Goal: Register for event/course

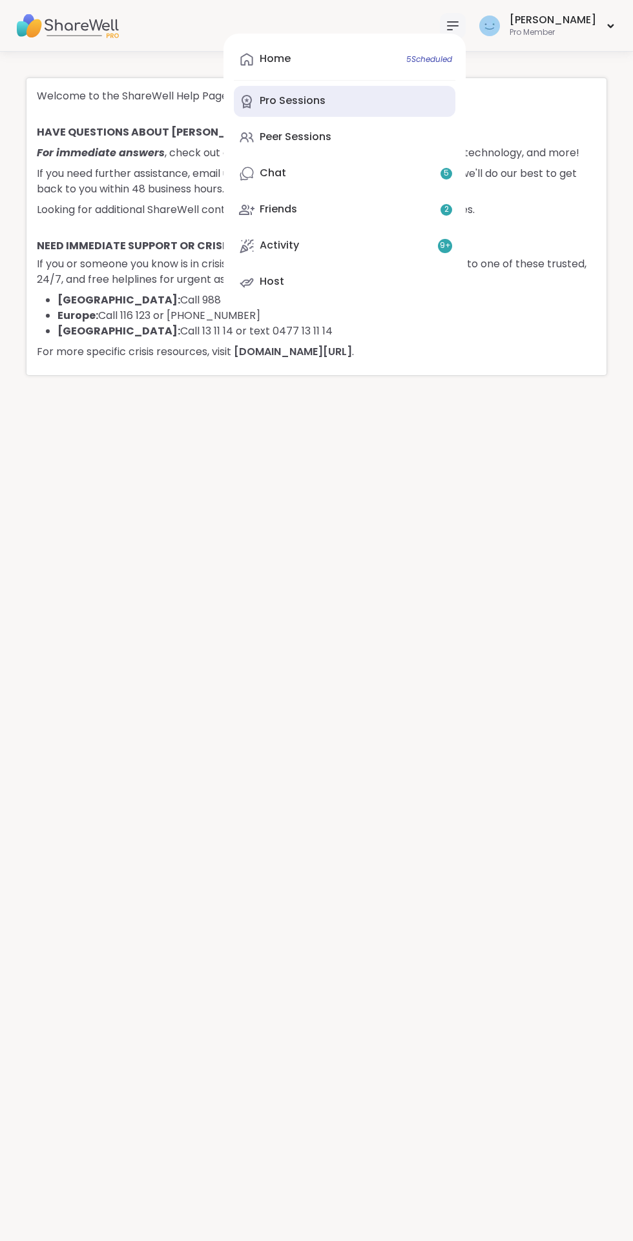
click at [325, 97] on div "Pro Sessions" at bounding box center [293, 101] width 66 height 14
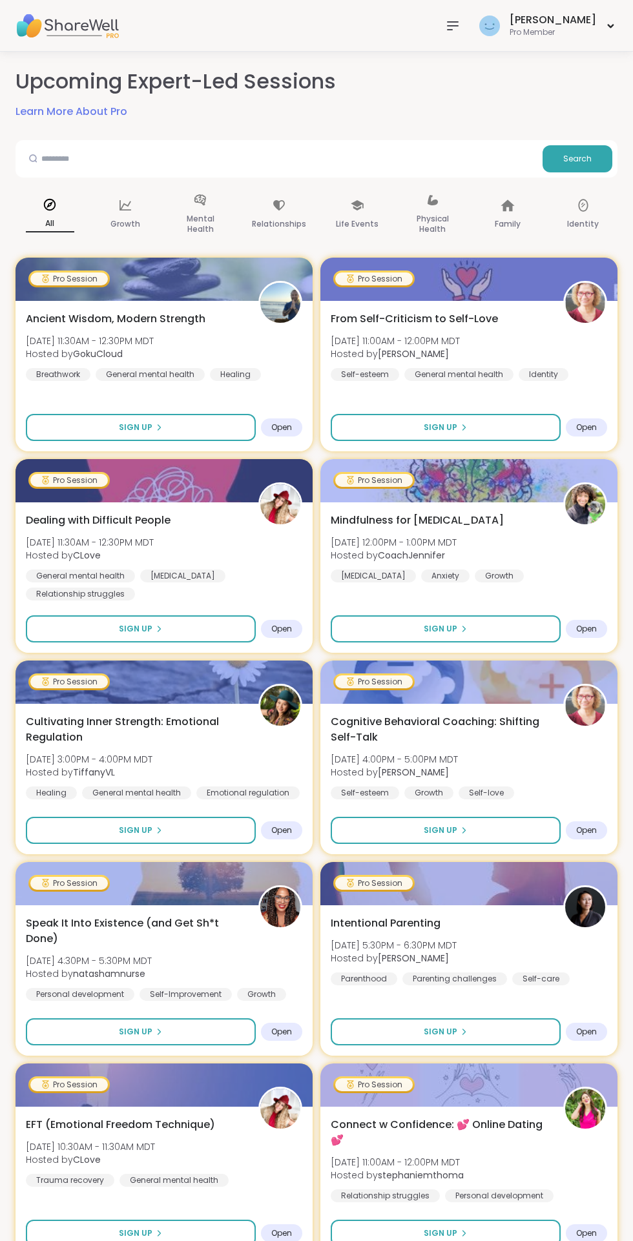
click at [458, 25] on icon at bounding box center [452, 26] width 10 height 8
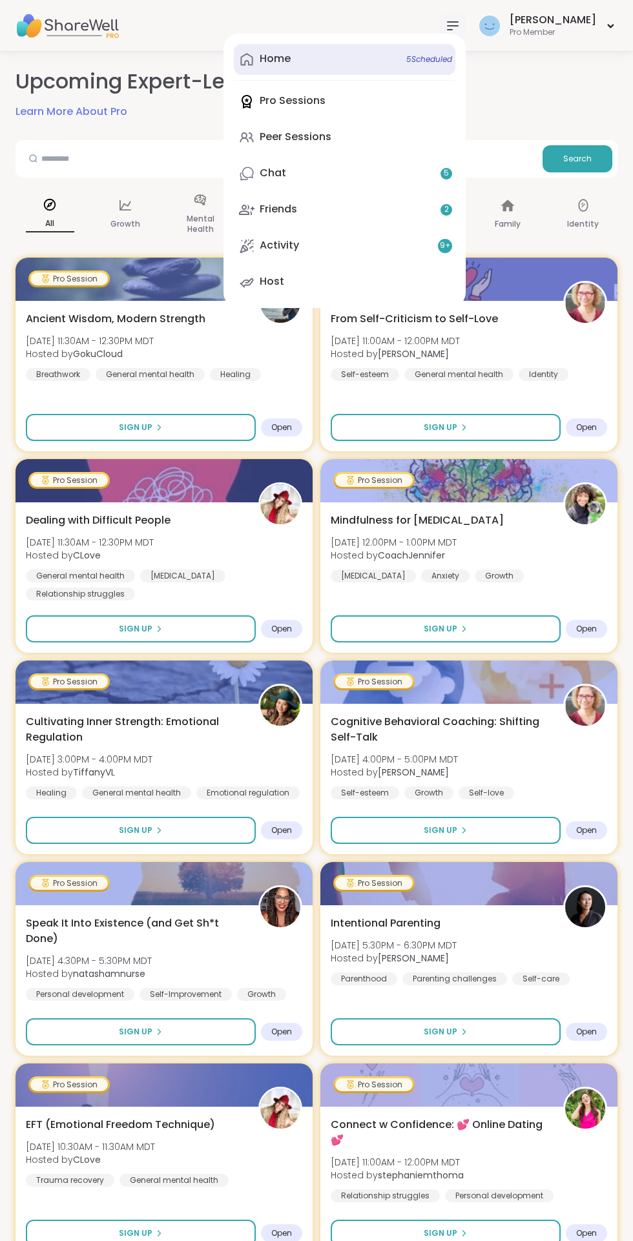
click at [326, 67] on link "Home 5 Scheduled" at bounding box center [344, 59] width 221 height 31
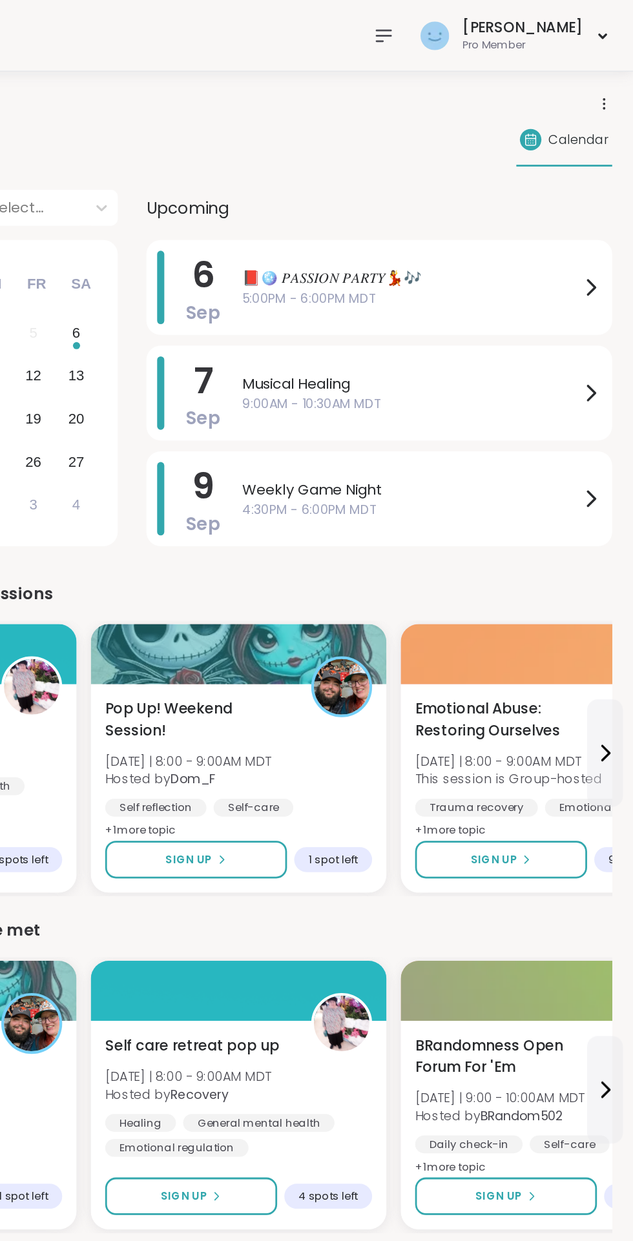
click at [460, 32] on icon at bounding box center [452, 25] width 15 height 15
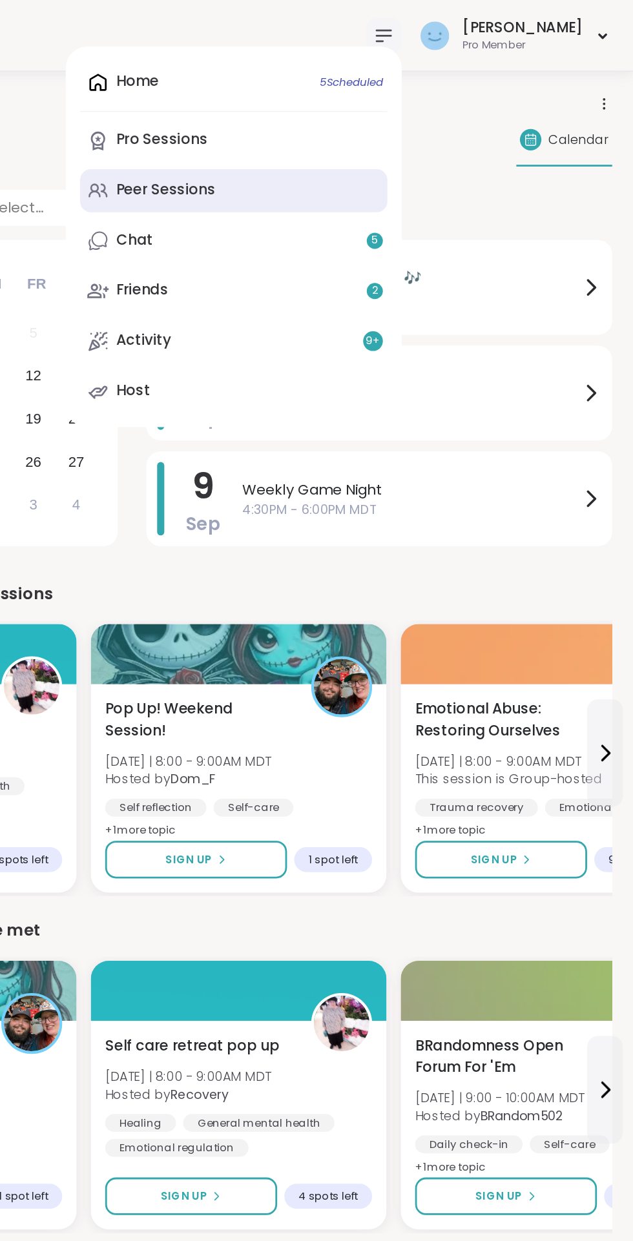
click at [322, 141] on div "Peer Sessions" at bounding box center [296, 137] width 72 height 14
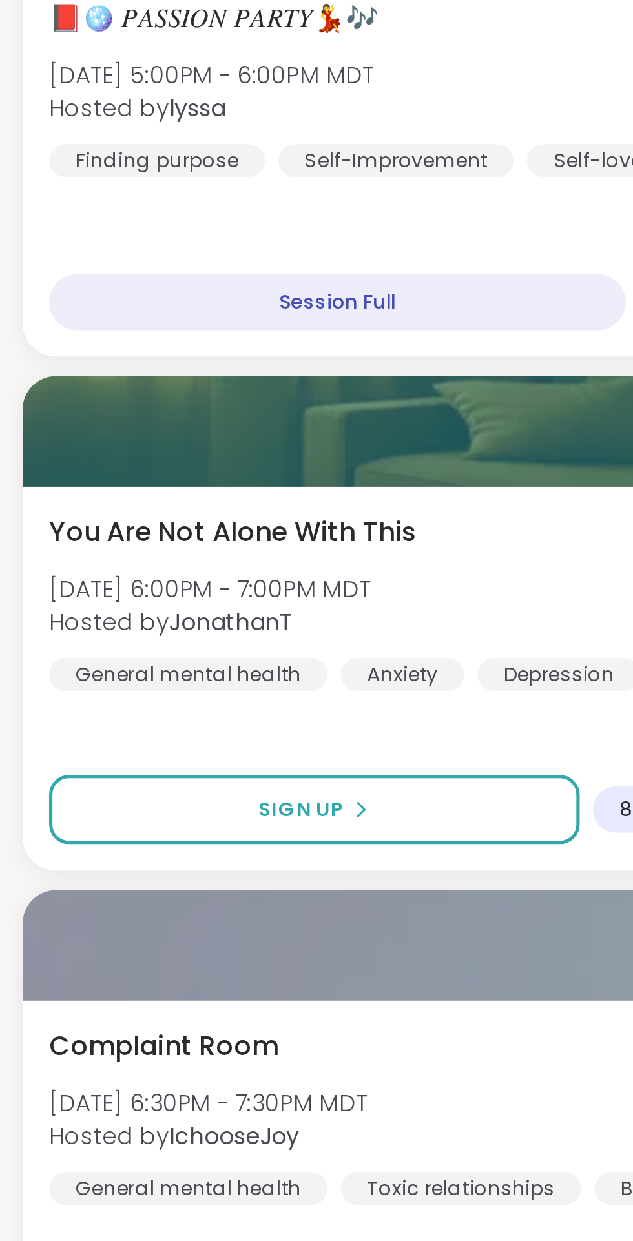
scroll to position [1796, 0]
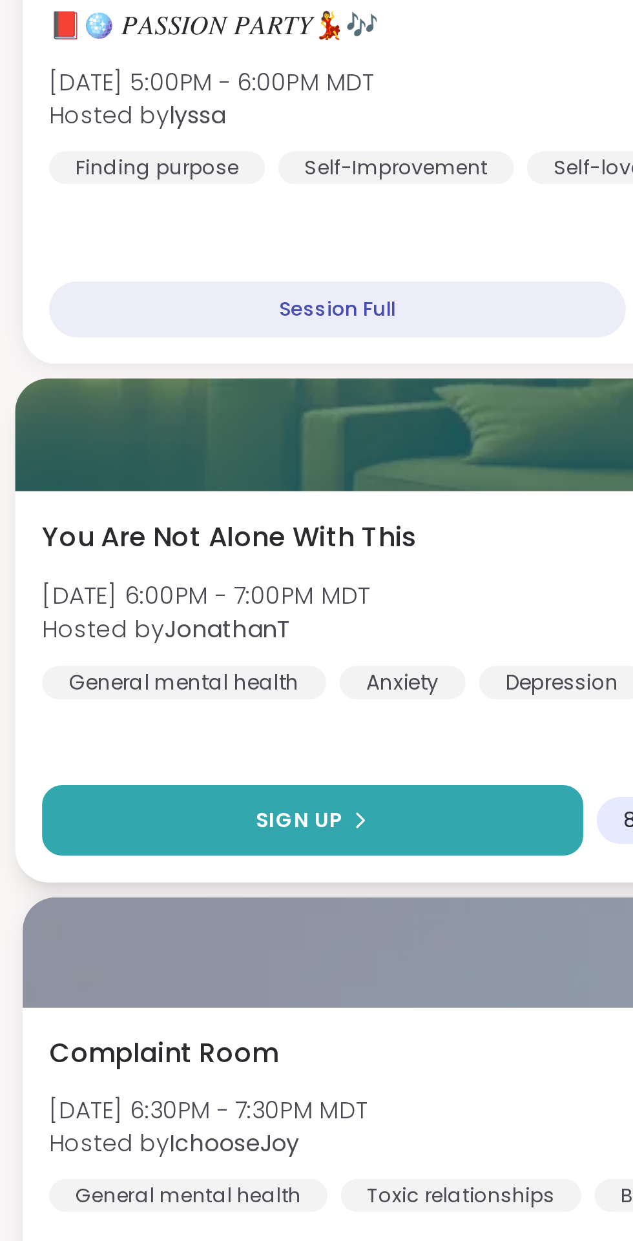
click at [132, 828] on span "Sign Up" at bounding box center [124, 826] width 34 height 12
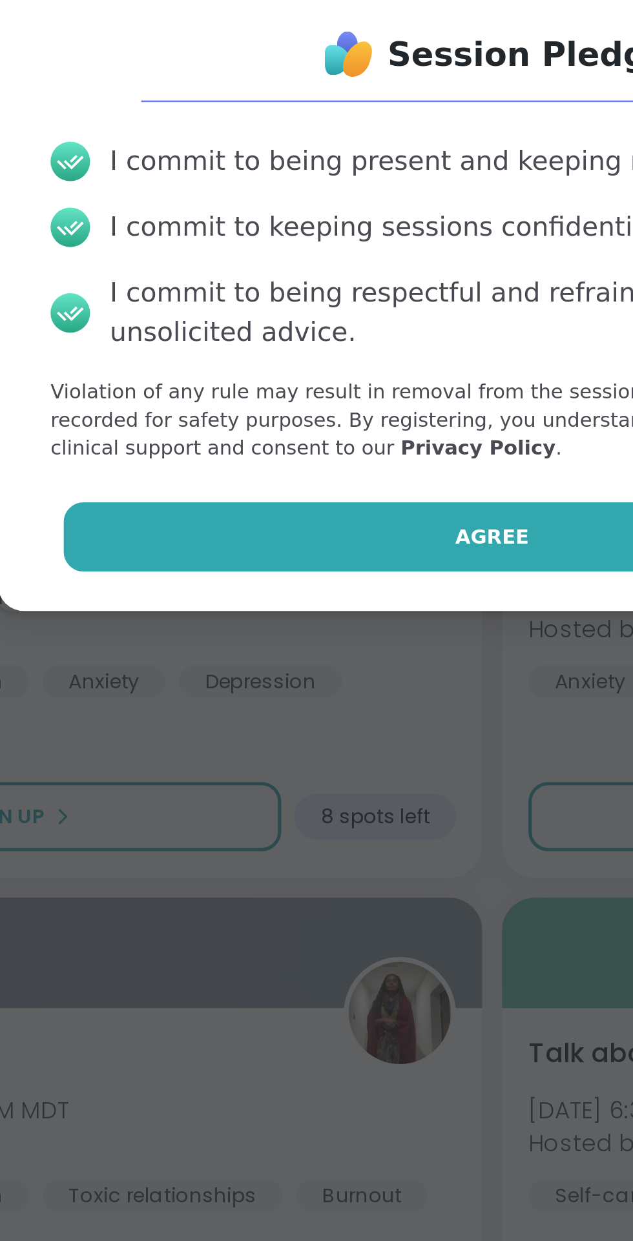
click at [318, 717] on span "Agree" at bounding box center [316, 715] width 29 height 12
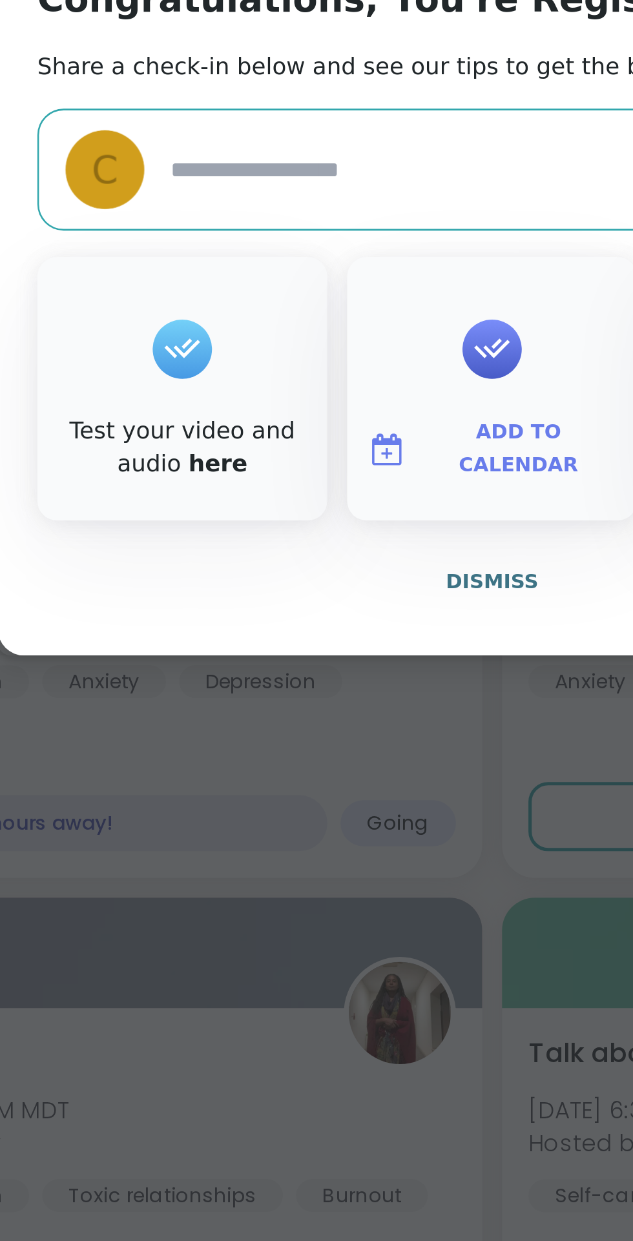
click at [330, 681] on span "Add to Calendar" at bounding box center [326, 680] width 77 height 25
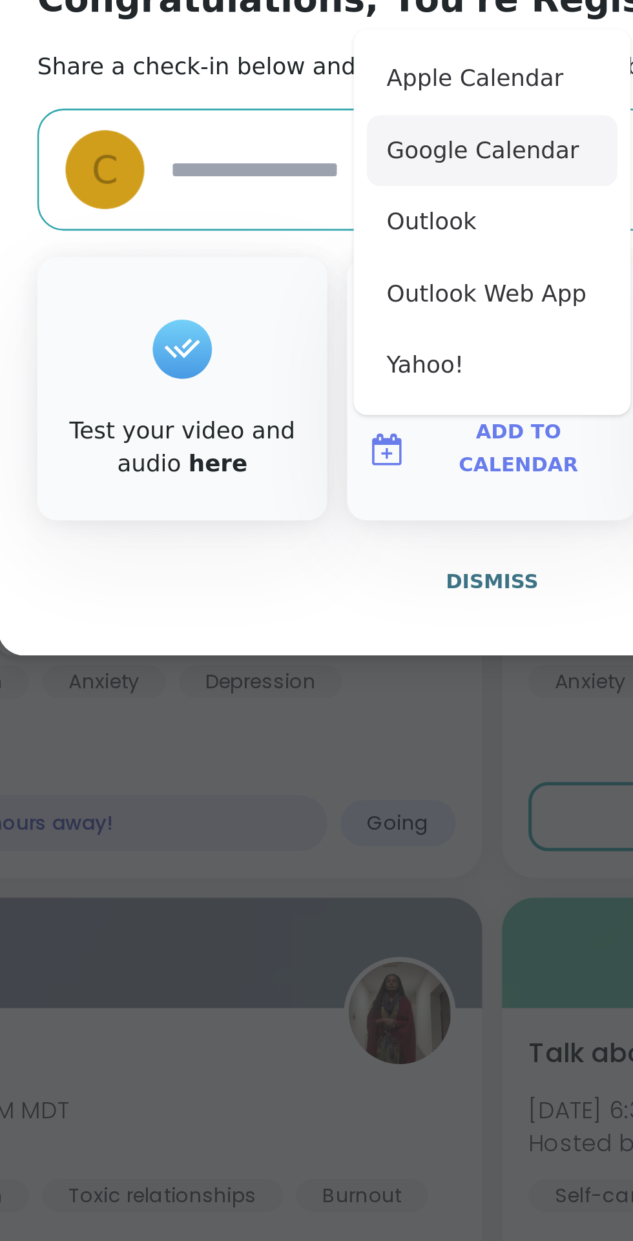
click at [329, 568] on button "Google Calendar" at bounding box center [316, 564] width 98 height 28
type textarea "*"
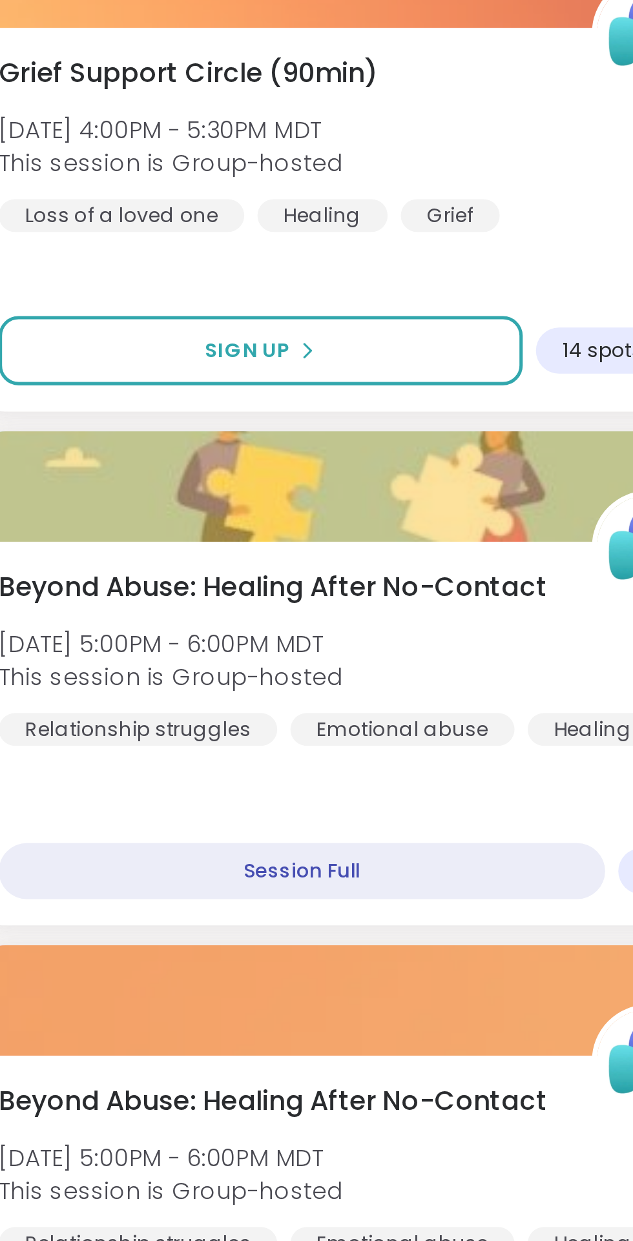
scroll to position [1878, 0]
